Goal: Task Accomplishment & Management: Manage account settings

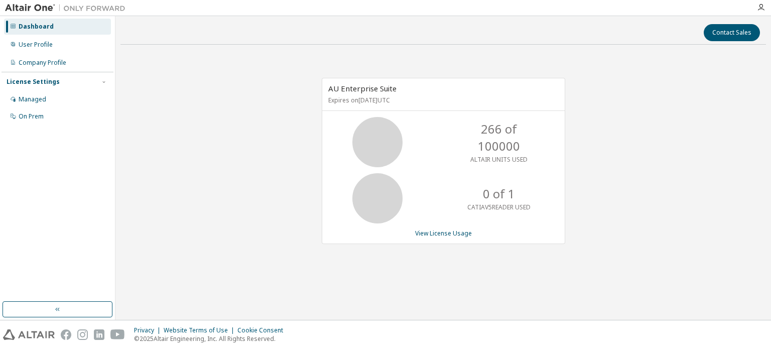
click at [48, 71] on div "Dashboard User Profile Company Profile License Settings Managed On Prem" at bounding box center [58, 72] width 112 height 108
click at [44, 61] on div "Company Profile" at bounding box center [43, 63] width 48 height 8
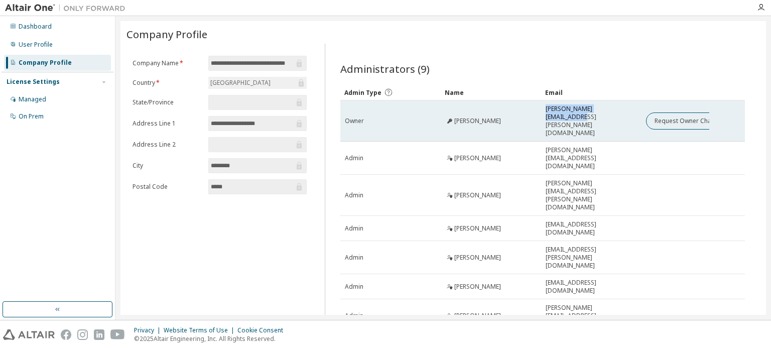
drag, startPoint x: 540, startPoint y: 109, endPoint x: 630, endPoint y: 107, distance: 89.4
click at [630, 107] on td "[PERSON_NAME][EMAIL_ADDRESS][PERSON_NAME][DOMAIN_NAME]" at bounding box center [591, 120] width 100 height 41
copy span "[PERSON_NAME][EMAIL_ADDRESS][PERSON_NAME][DOMAIN_NAME]"
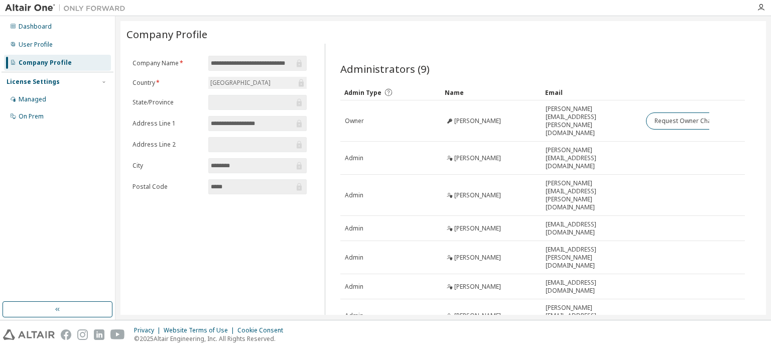
click at [633, 62] on div "Administrators (9)" at bounding box center [543, 69] width 405 height 14
click at [540, 53] on div "Administrators (9) Clear Load Save Save As Field Operator Value Select filter S…" at bounding box center [542, 244] width 429 height 388
click at [429, 6] on div at bounding box center [441, 8] width 621 height 16
